Goal: Task Accomplishment & Management: Manage account settings

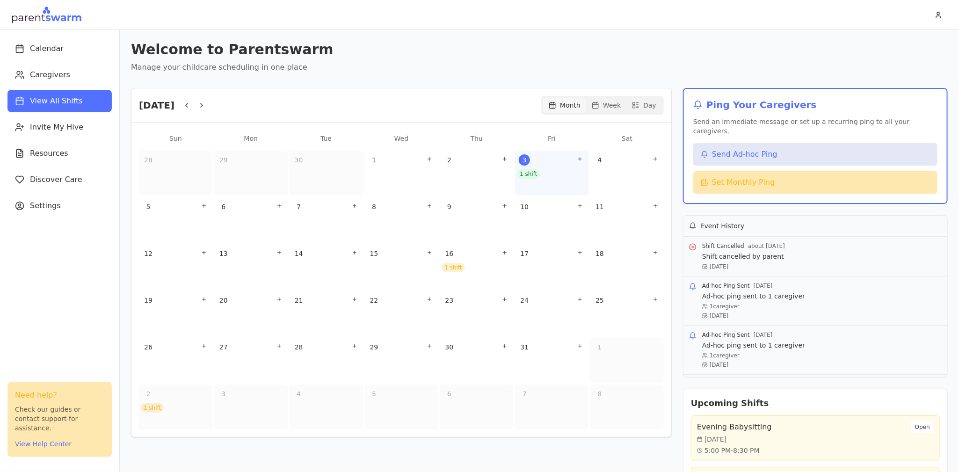
click at [526, 172] on div "1 shift" at bounding box center [528, 173] width 23 height 9
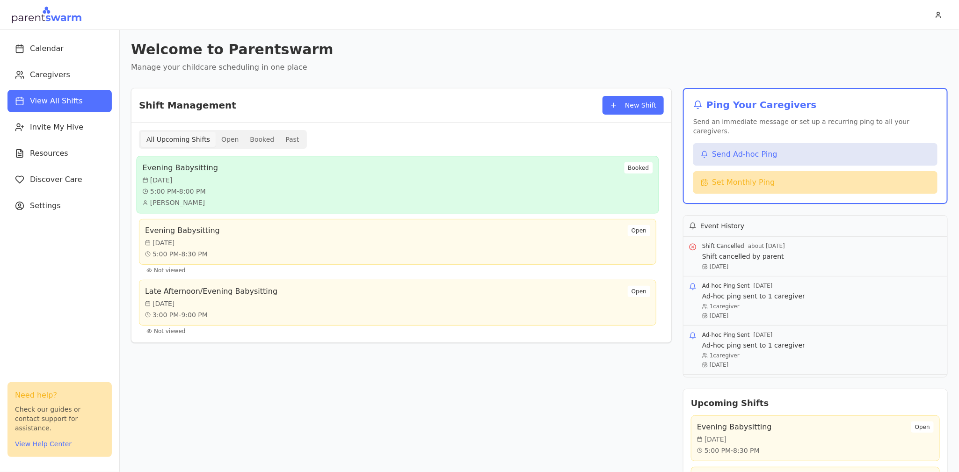
click at [285, 175] on div "Evening Babysitting [DATE] 5:00 PM - 8:00 PM [PERSON_NAME] Booked" at bounding box center [398, 184] width 511 height 45
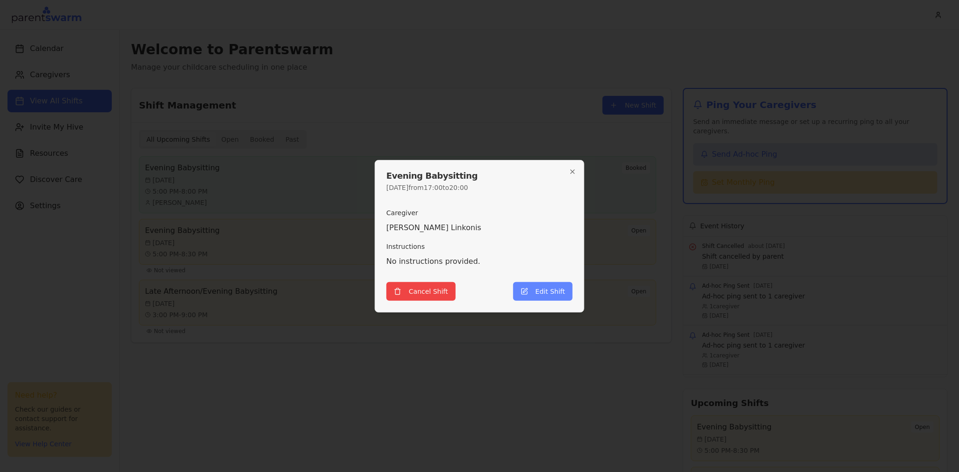
click at [540, 296] on button "Edit Shift" at bounding box center [542, 291] width 59 height 19
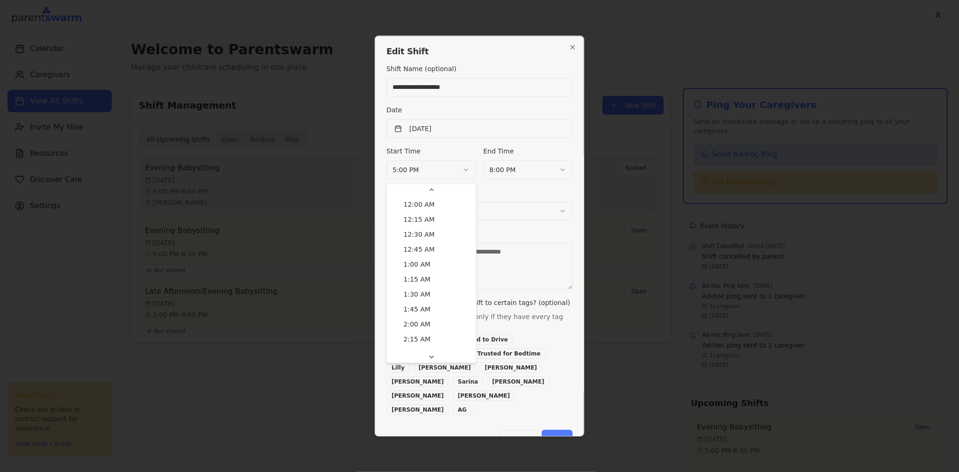
click at [430, 175] on body "Calendar Caregivers View All Shifts Invite My Hive Resources Discover Care Sett…" at bounding box center [479, 236] width 959 height 472
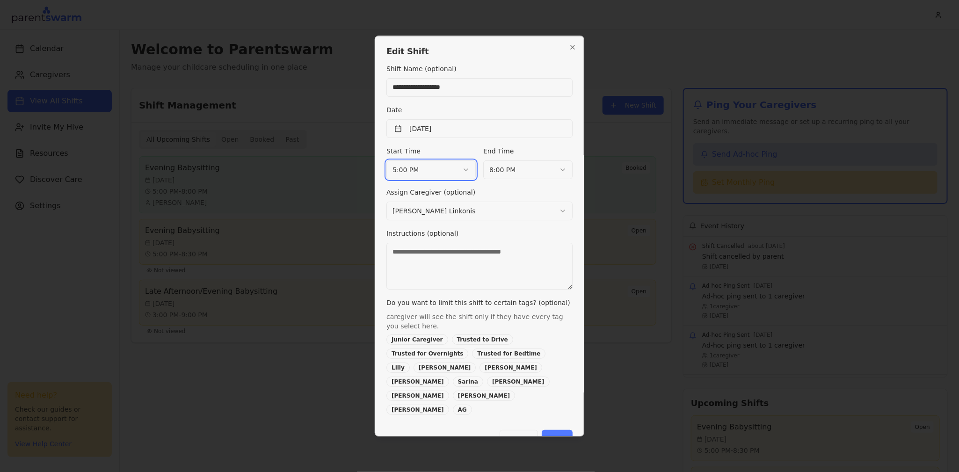
click at [430, 175] on body "Calendar Caregivers View All Shifts Invite My Hive Resources Discover Care Sett…" at bounding box center [479, 236] width 959 height 472
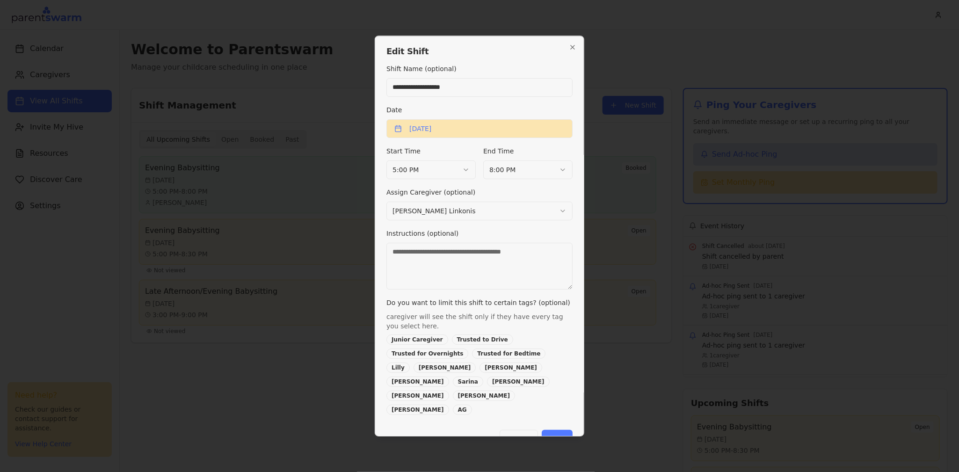
click at [440, 126] on button "[DATE]" at bounding box center [480, 128] width 186 height 19
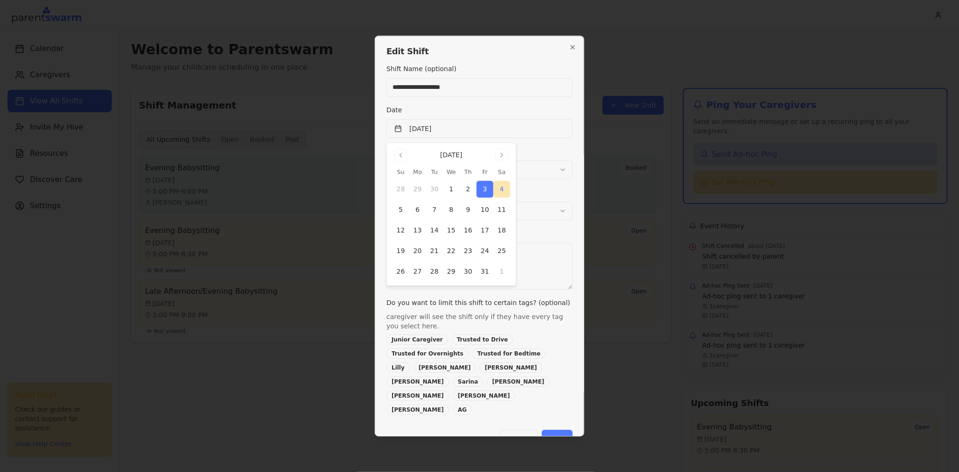
click at [503, 188] on button "4" at bounding box center [502, 189] width 17 height 17
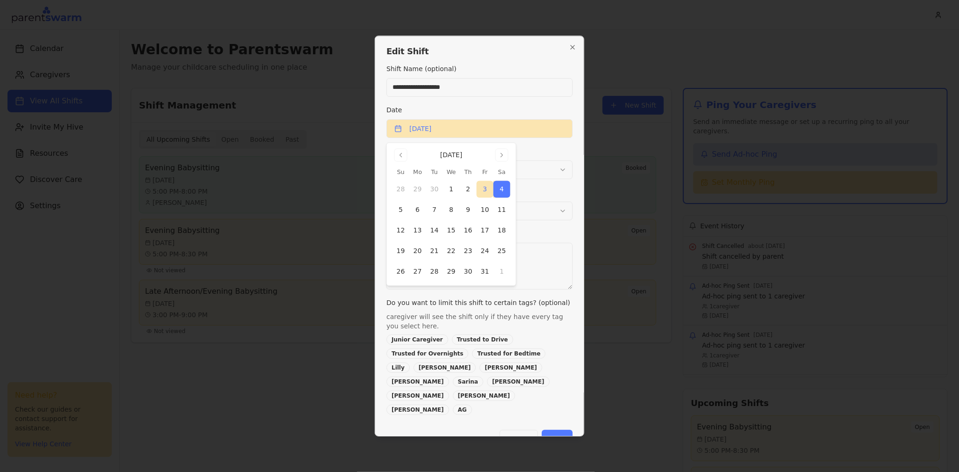
click at [547, 136] on button "[DATE]" at bounding box center [480, 128] width 186 height 19
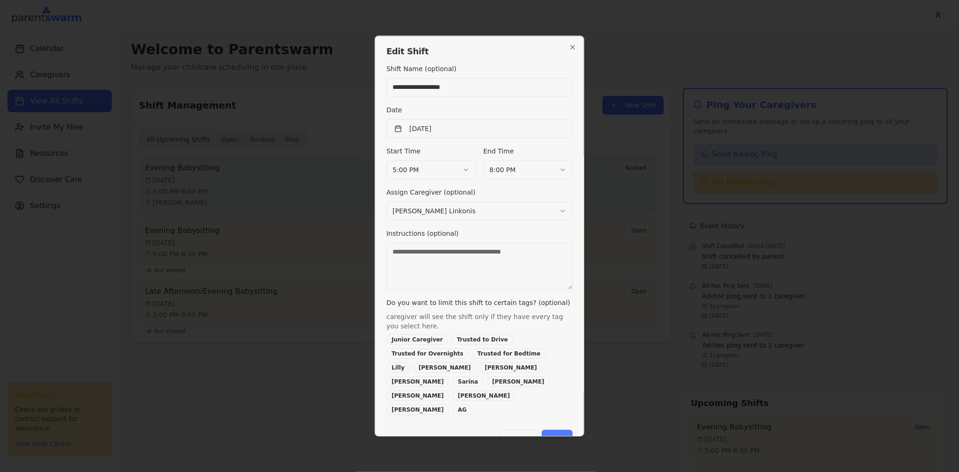
click at [543, 142] on div "**********" at bounding box center [480, 239] width 186 height 352
click at [537, 131] on button "[DATE]" at bounding box center [480, 128] width 186 height 19
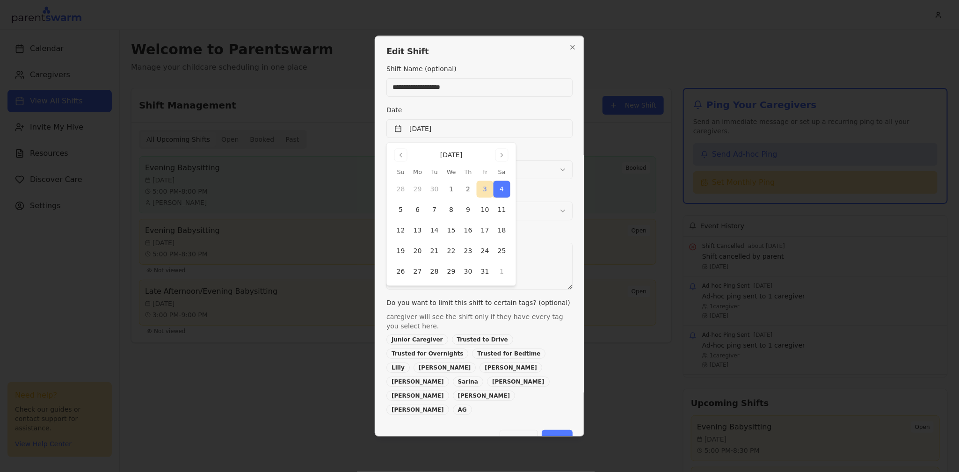
click at [502, 190] on button "4" at bounding box center [502, 189] width 17 height 17
click at [550, 158] on div "End Time 8:00 PM" at bounding box center [527, 163] width 89 height 34
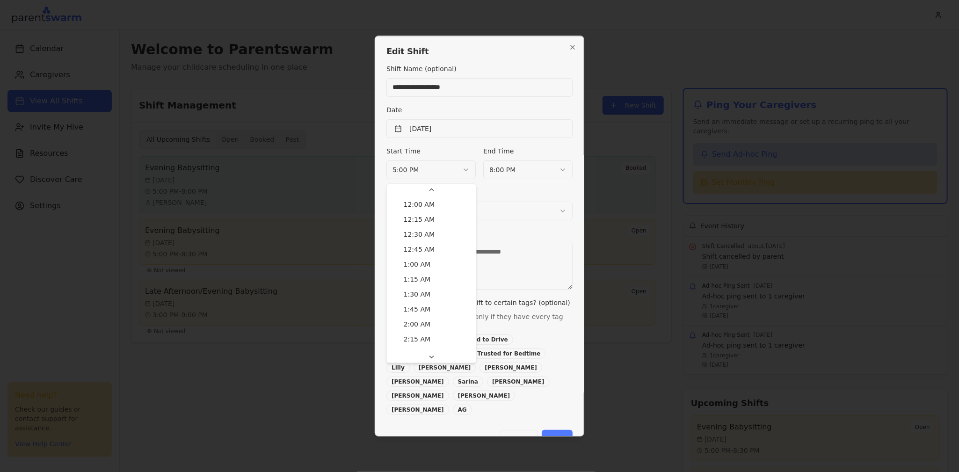
click at [420, 174] on body "Calendar Caregivers View All Shifts Invite My Hive Resources Discover Care Sett…" at bounding box center [479, 236] width 959 height 472
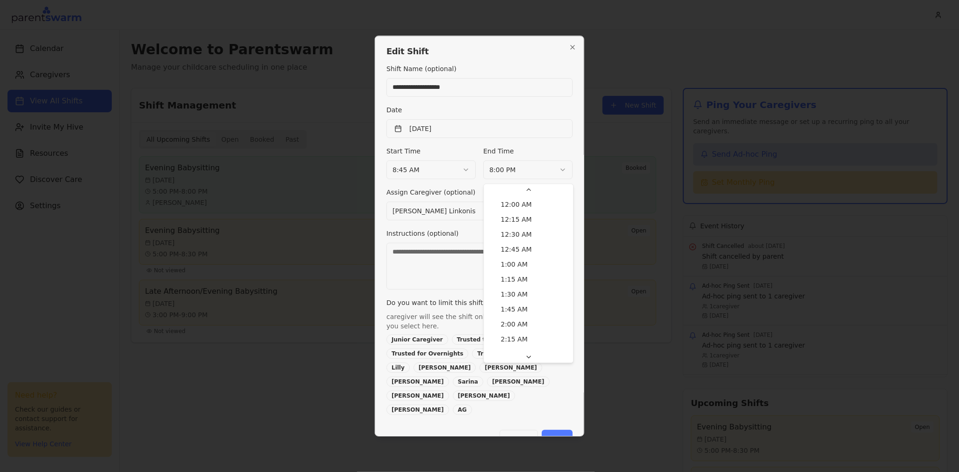
click at [526, 179] on body "Calendar Caregivers View All Shifts Invite My Hive Resources Discover Care Sett…" at bounding box center [479, 236] width 959 height 472
click at [553, 430] on button "Save" at bounding box center [557, 439] width 31 height 19
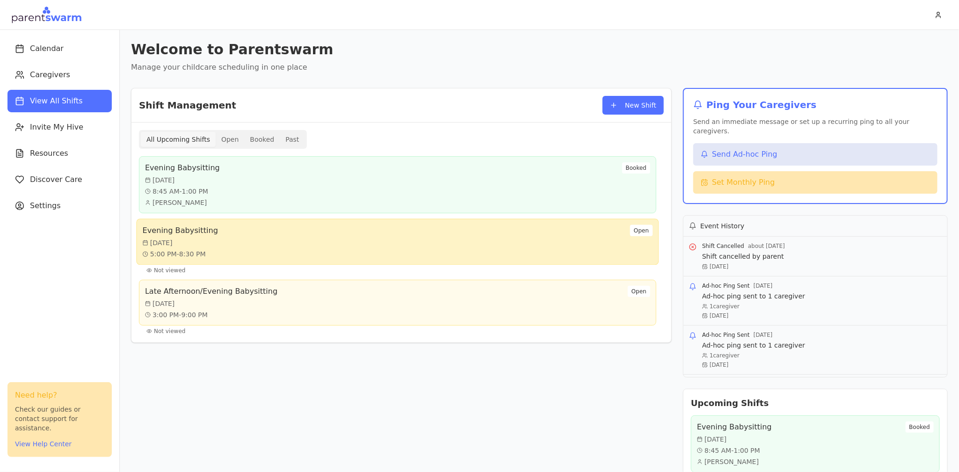
click at [563, 231] on div "Evening Babysitting [DATE] 5:00 PM - 8:30 PM Open" at bounding box center [398, 242] width 511 height 34
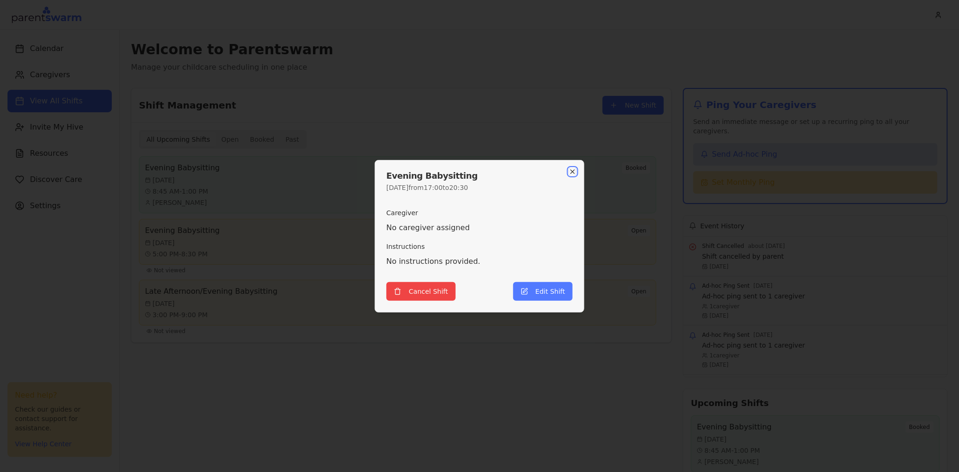
click at [573, 171] on icon "button" at bounding box center [573, 172] width 4 height 4
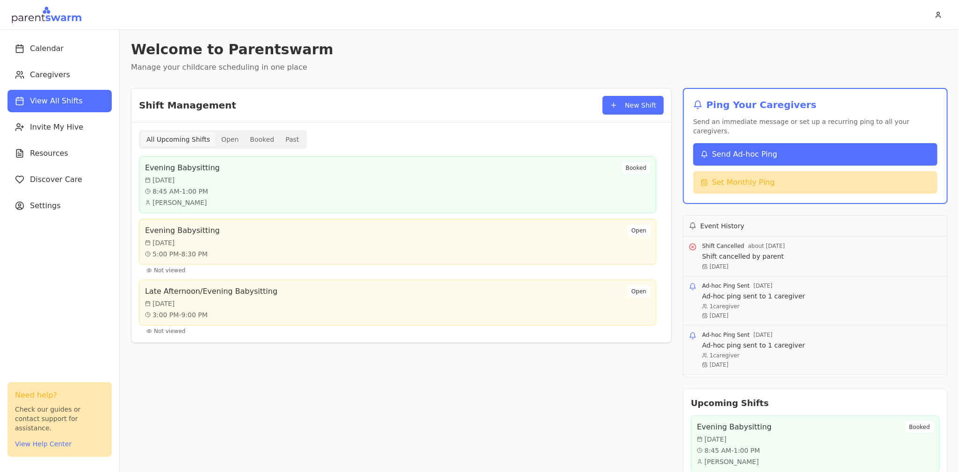
click at [750, 149] on span "Send Ad-hoc Ping" at bounding box center [745, 154] width 66 height 11
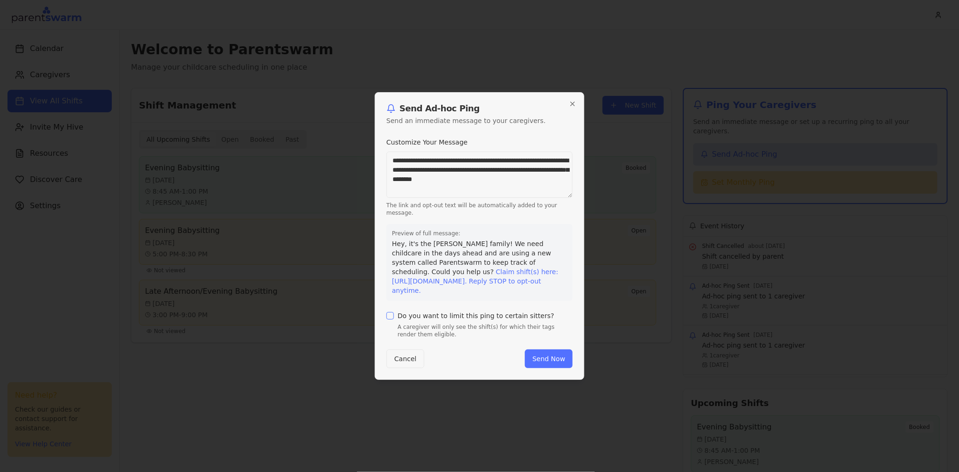
drag, startPoint x: 538, startPoint y: 183, endPoint x: 372, endPoint y: 150, distance: 168.9
click at [372, 150] on body "Calendar Caregivers View All Shifts Invite My Hive Resources Discover Care Sett…" at bounding box center [479, 236] width 959 height 472
click at [425, 329] on p "A caregiver will only see the shift(s) for which their tags render them eligibl…" at bounding box center [485, 330] width 175 height 15
click at [387, 310] on div "Do you want to limit this ping to certain sitters? A caregiver will only see th…" at bounding box center [480, 323] width 186 height 30
click at [389, 316] on button "Do you want to limit this ping to certain sitters?" at bounding box center [390, 315] width 7 height 7
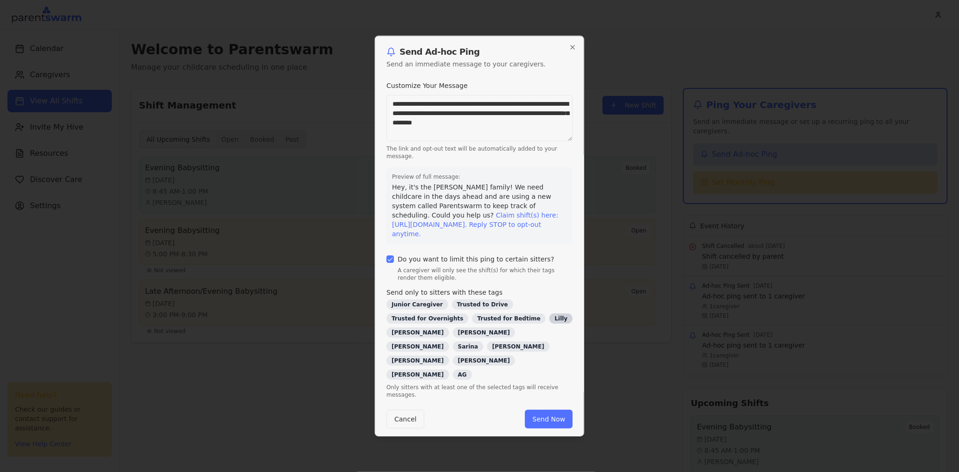
click at [549, 324] on div "Lilly" at bounding box center [560, 319] width 23 height 10
click at [521, 135] on textarea "**********" at bounding box center [480, 118] width 186 height 47
drag, startPoint x: 538, startPoint y: 133, endPoint x: 367, endPoint y: 97, distance: 174.7
click at [367, 97] on body "Calendar Caregivers View All Shifts Invite My Hive Resources Discover Care Sett…" at bounding box center [479, 236] width 959 height 472
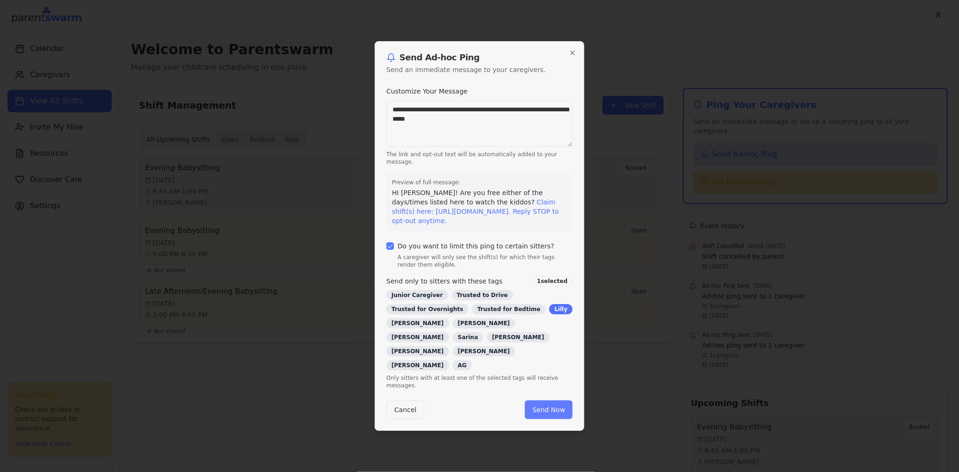
type textarea "**********"
click at [549, 401] on button "Send Now" at bounding box center [549, 410] width 48 height 19
